Goal: Task Accomplishment & Management: Manage account settings

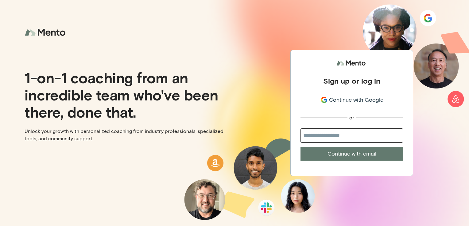
click at [325, 137] on input "email" at bounding box center [351, 136] width 102 height 14
type input "**********"
click at [325, 153] on button "Continue with email" at bounding box center [351, 154] width 102 height 14
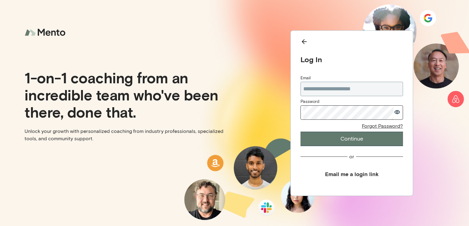
click at [300, 132] on button "Continue" at bounding box center [351, 139] width 102 height 14
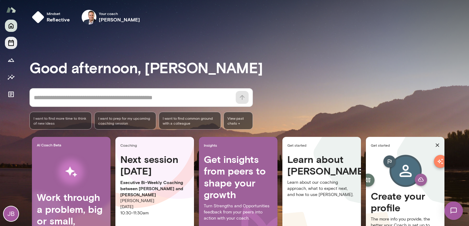
click at [11, 40] on icon "Sessions" at bounding box center [11, 43] width 6 height 6
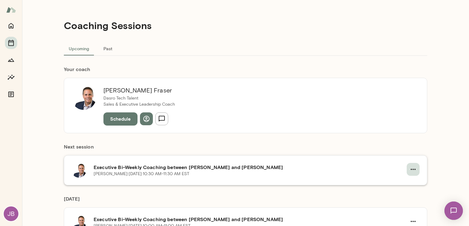
click at [412, 169] on icon "button" at bounding box center [412, 169] width 7 height 7
click at [394, 195] on span "Cancel" at bounding box center [400, 194] width 26 height 7
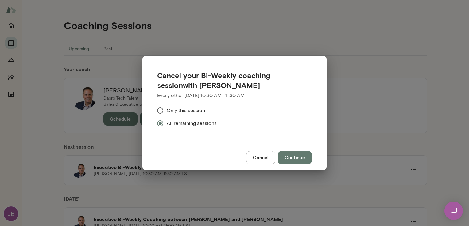
click at [297, 158] on button "Continue" at bounding box center [295, 157] width 34 height 13
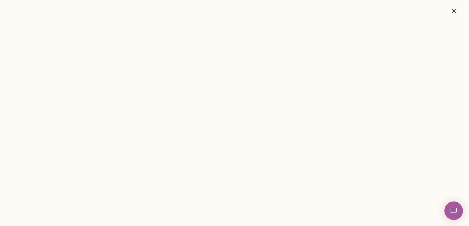
click at [455, 14] on icon "button" at bounding box center [453, 10] width 7 height 7
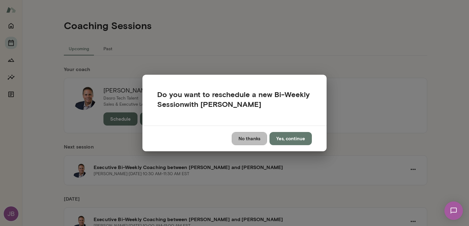
click at [250, 139] on button "No thanks" at bounding box center [249, 138] width 35 height 13
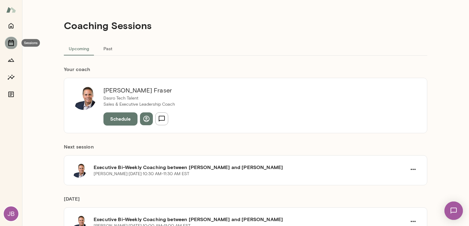
click at [10, 44] on icon "Sessions" at bounding box center [10, 42] width 7 height 7
click at [10, 45] on icon "Sessions" at bounding box center [10, 42] width 7 height 7
click at [409, 168] on icon "button" at bounding box center [412, 169] width 7 height 7
click at [397, 195] on span "Cancel" at bounding box center [400, 194] width 26 height 7
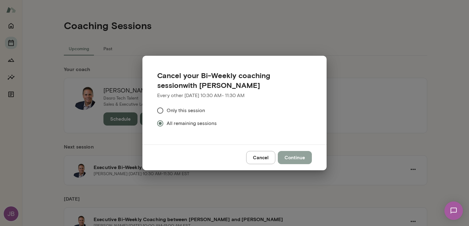
click at [296, 159] on button "Continue" at bounding box center [295, 157] width 34 height 13
